Goal: Information Seeking & Learning: Compare options

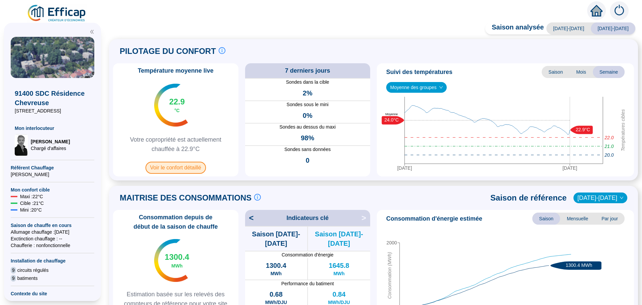
click at [186, 169] on span "Voir le confort détaillé" at bounding box center [176, 168] width 61 height 12
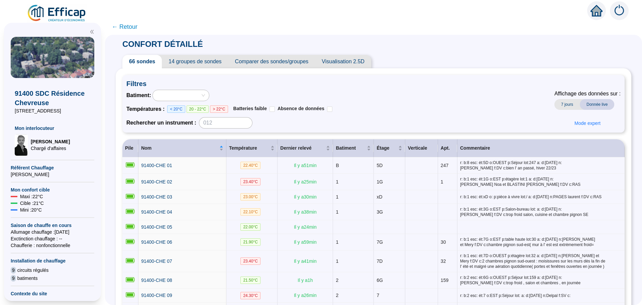
click at [268, 61] on span "Comparer des sondes/groupes" at bounding box center [272, 61] width 87 height 13
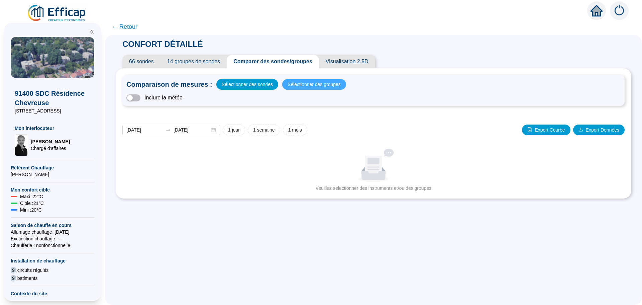
click at [314, 86] on span "Sélectionner des groupes" at bounding box center [314, 84] width 53 height 9
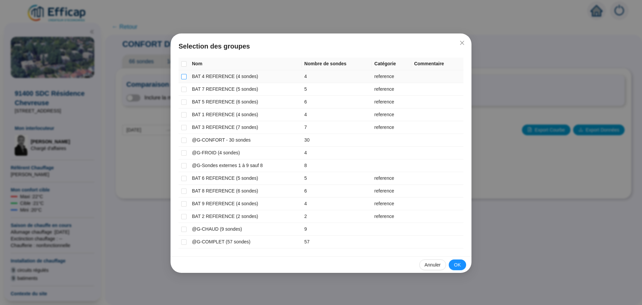
click at [185, 75] on input "checkbox" at bounding box center [183, 76] width 5 height 5
checkbox input "true"
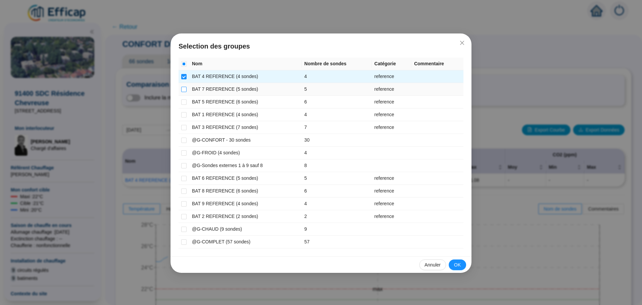
click at [184, 88] on input "checkbox" at bounding box center [183, 89] width 5 height 5
checkbox input "true"
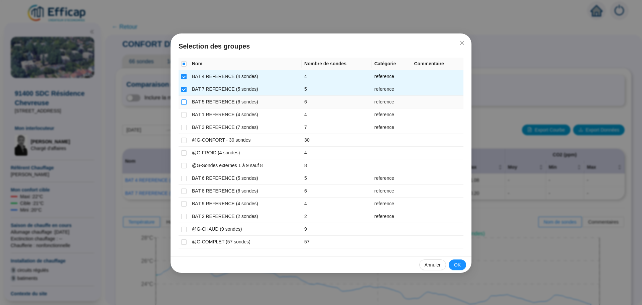
click at [183, 103] on input "checkbox" at bounding box center [183, 101] width 5 height 5
checkbox input "true"
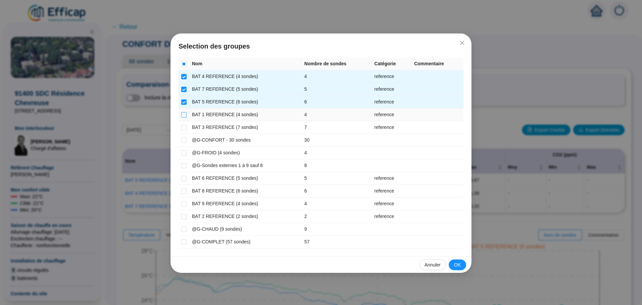
click at [183, 113] on input "checkbox" at bounding box center [183, 114] width 5 height 5
checkbox input "true"
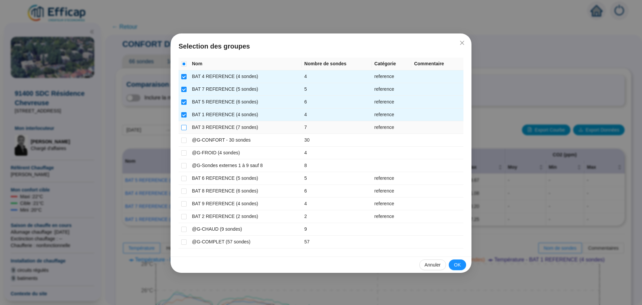
click at [184, 125] on input "checkbox" at bounding box center [183, 127] width 5 height 5
checkbox input "true"
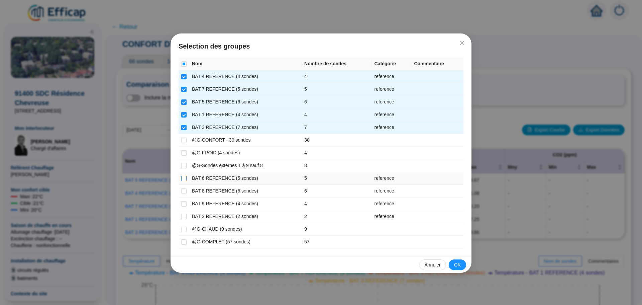
click at [184, 181] on input "checkbox" at bounding box center [183, 178] width 5 height 5
checkbox input "true"
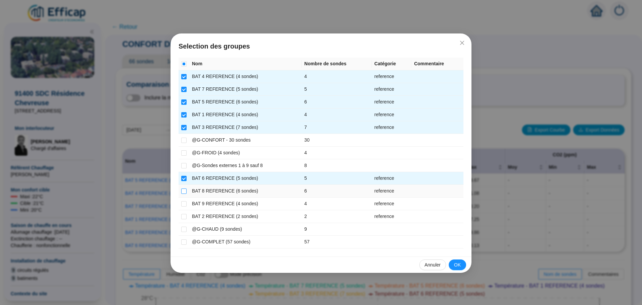
click at [184, 188] on input "checkbox" at bounding box center [183, 190] width 5 height 5
checkbox input "true"
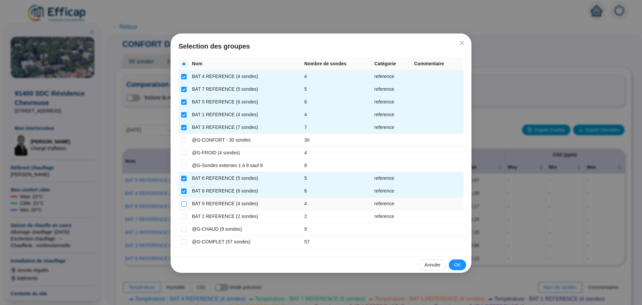
click at [186, 202] on input "checkbox" at bounding box center [183, 203] width 5 height 5
checkbox input "true"
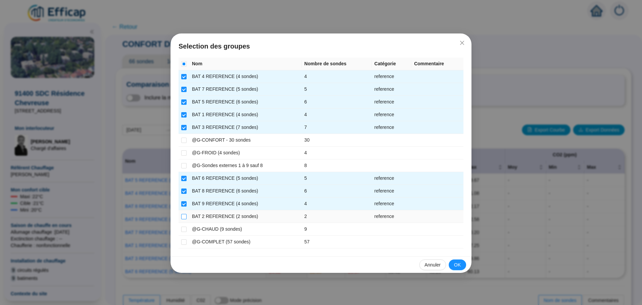
click at [183, 216] on input "checkbox" at bounding box center [183, 216] width 5 height 5
checkbox input "true"
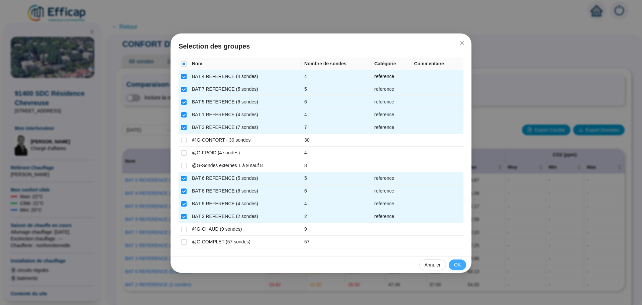
click at [457, 264] on span "OK" at bounding box center [457, 264] width 7 height 7
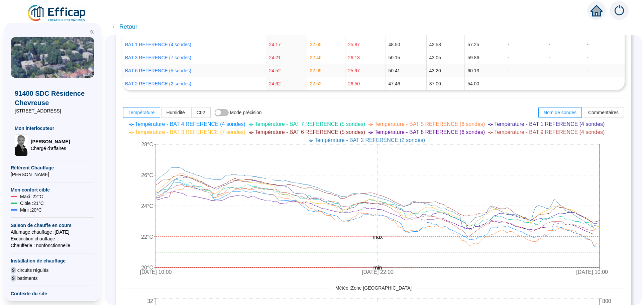
scroll to position [268, 0]
